Goal: Navigation & Orientation: Find specific page/section

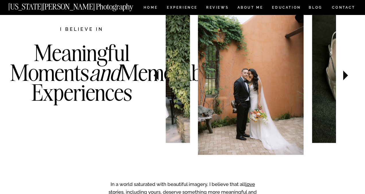
scroll to position [292, 0]
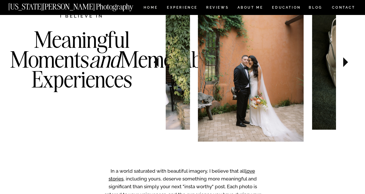
click at [155, 64] on icon at bounding box center [156, 62] width 19 height 20
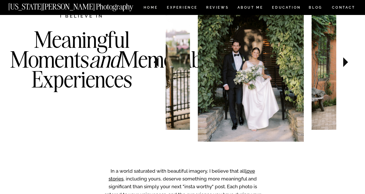
click at [155, 64] on icon at bounding box center [156, 62] width 19 height 20
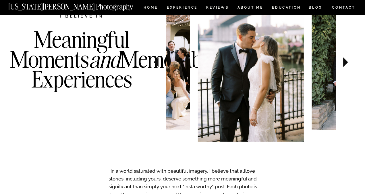
click at [155, 64] on icon at bounding box center [156, 62] width 19 height 20
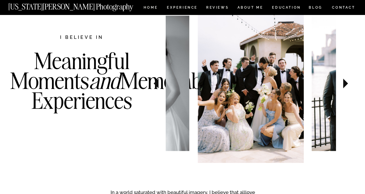
scroll to position [269, 0]
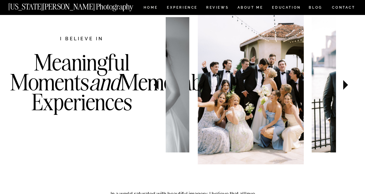
click at [155, 87] on icon at bounding box center [156, 85] width 19 height 20
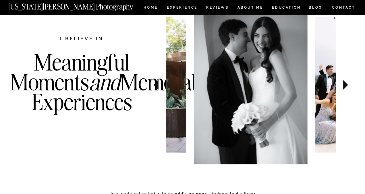
click at [155, 87] on icon at bounding box center [156, 85] width 19 height 20
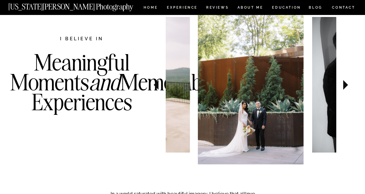
click at [155, 87] on icon at bounding box center [156, 85] width 19 height 20
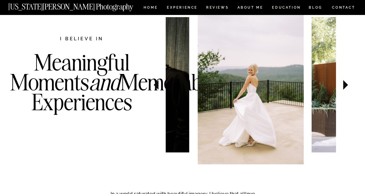
click at [155, 87] on icon at bounding box center [156, 85] width 19 height 20
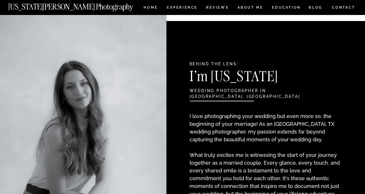
scroll to position [612, 0]
click at [310, 7] on nav "BLOG" at bounding box center [316, 8] width 14 height 5
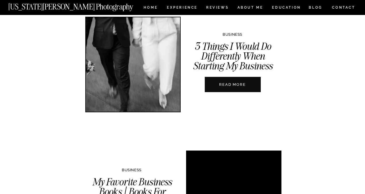
scroll to position [982, 0]
